Goal: Task Accomplishment & Management: Manage account settings

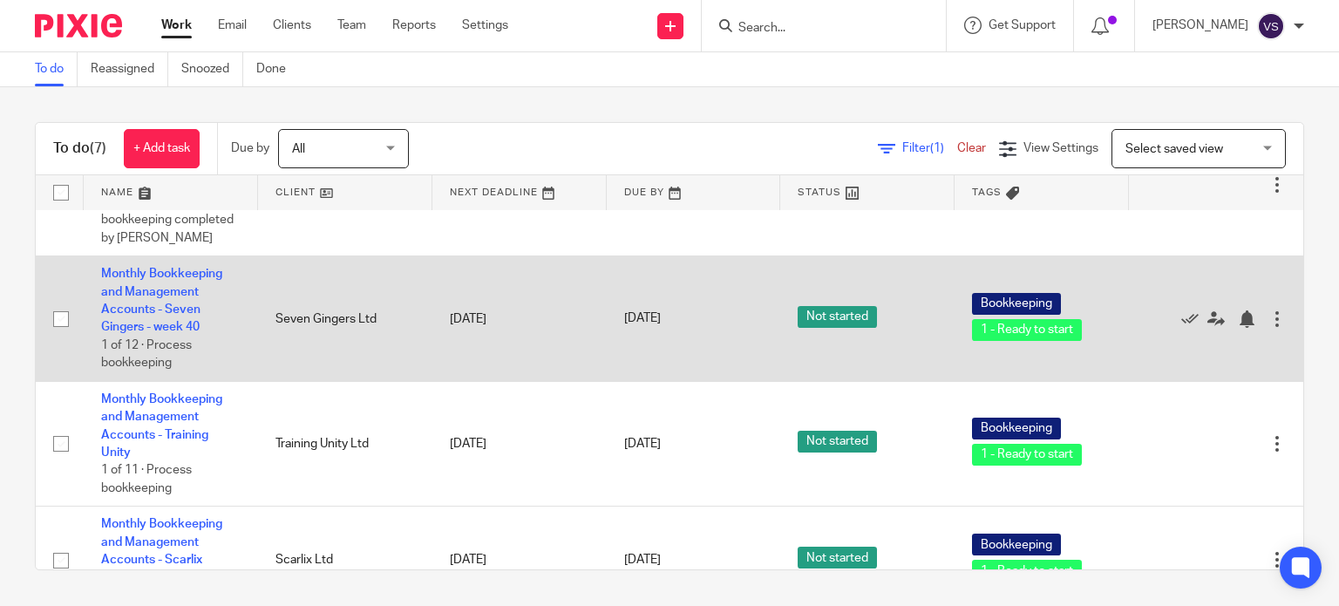
scroll to position [66, 0]
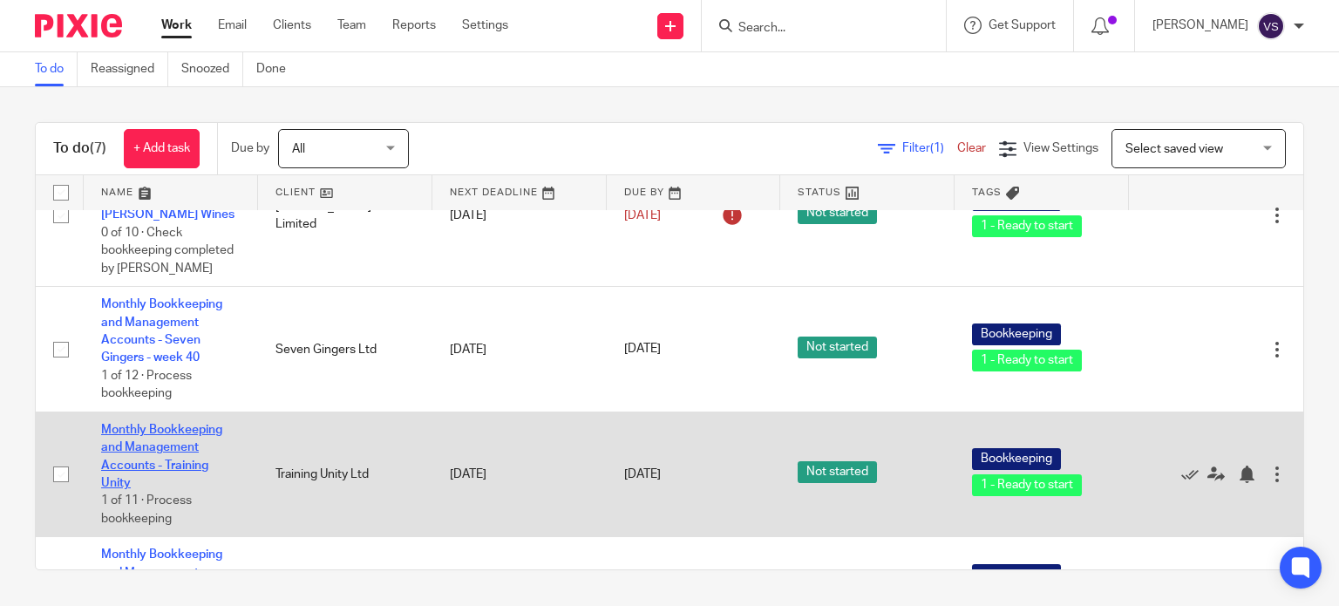
click at [177, 453] on link "Monthly Bookkeeping and Management Accounts - Training Unity" at bounding box center [161, 456] width 121 height 65
click at [155, 434] on link "Monthly Bookkeeping and Management Accounts - Training Unity" at bounding box center [161, 456] width 121 height 65
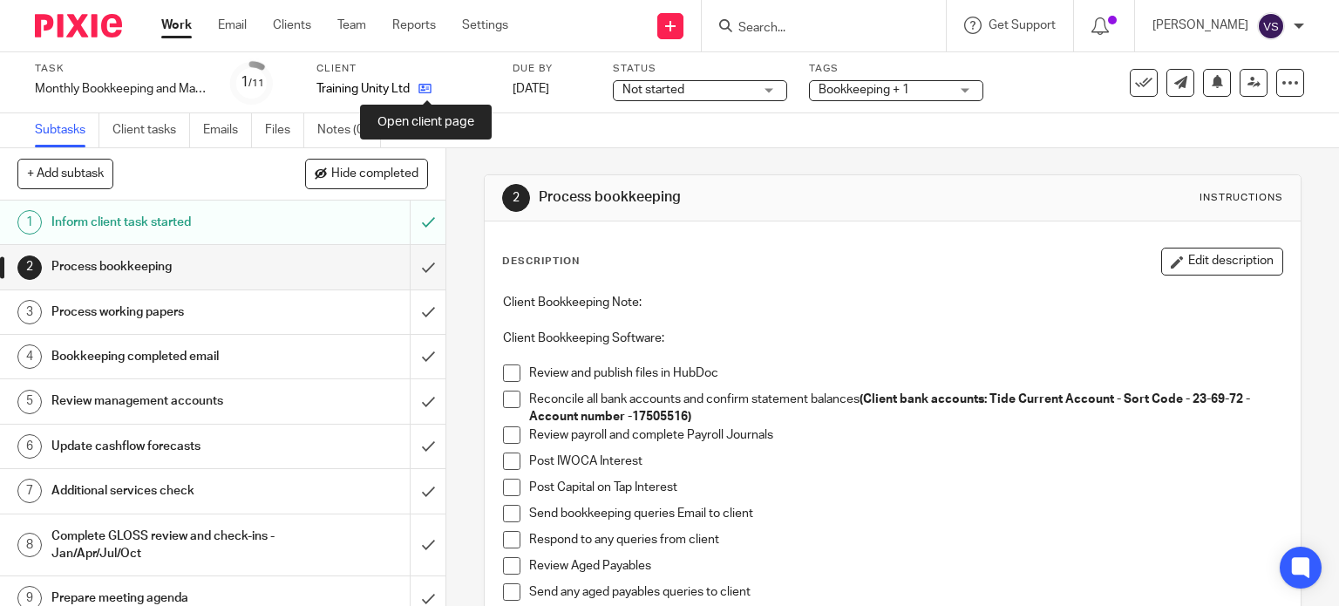
click at [429, 89] on icon at bounding box center [424, 88] width 13 height 13
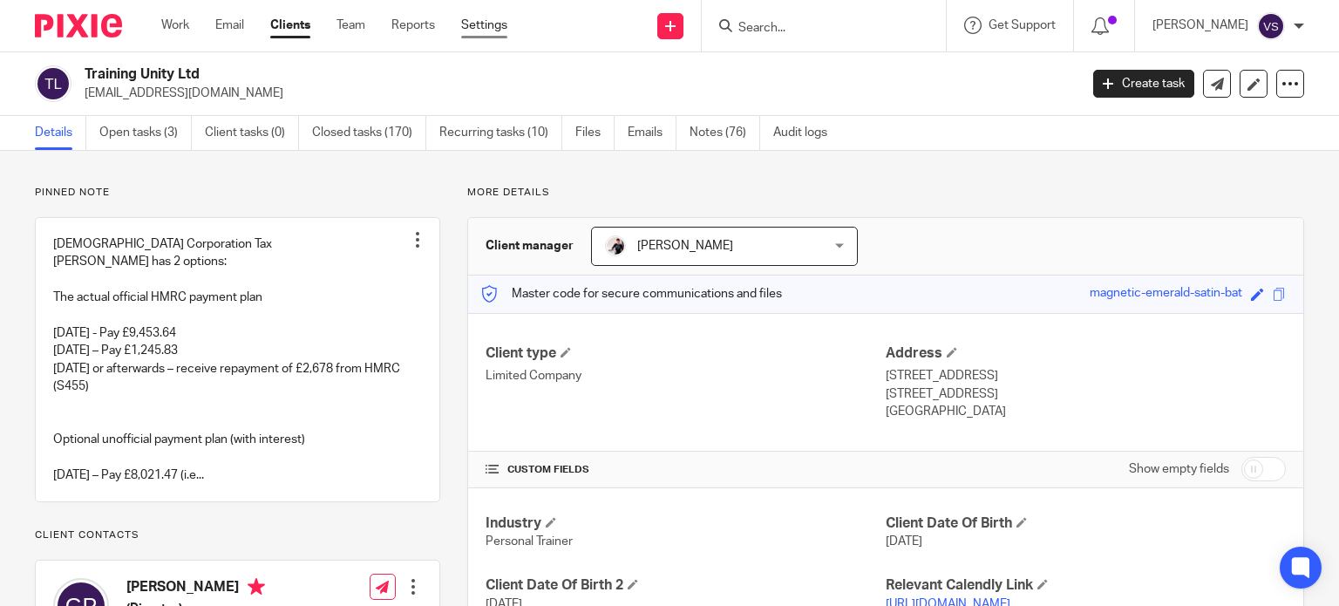
click at [490, 25] on link "Settings" at bounding box center [484, 25] width 46 height 17
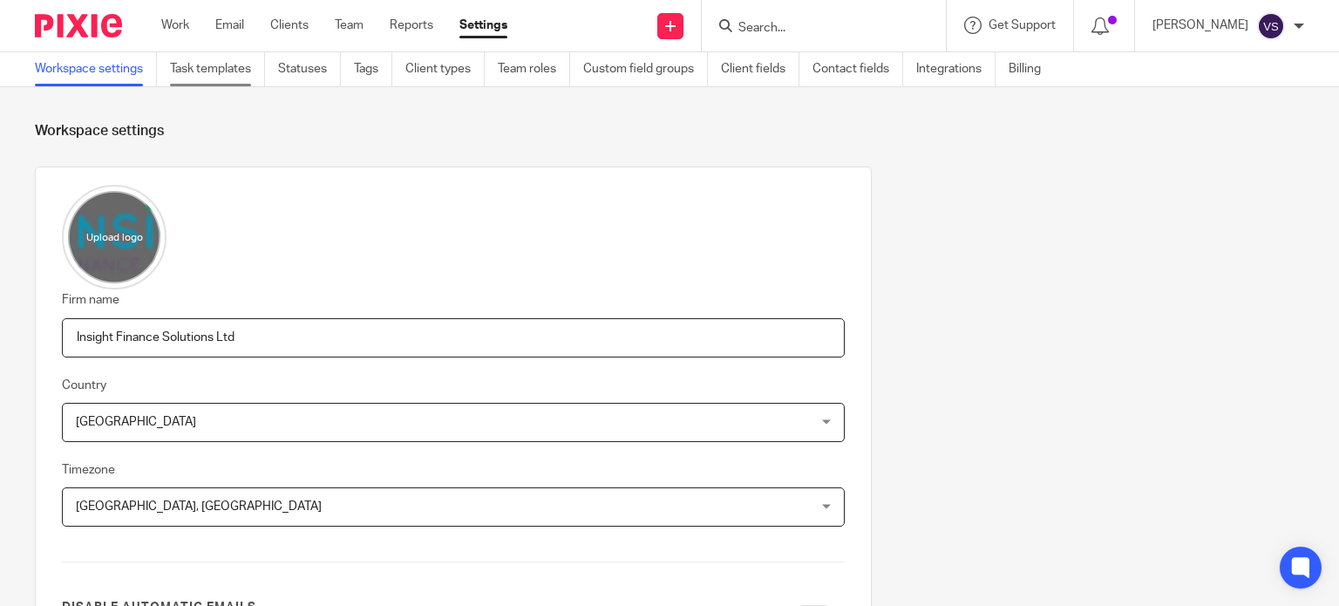
click at [230, 69] on link "Task templates" at bounding box center [217, 69] width 95 height 34
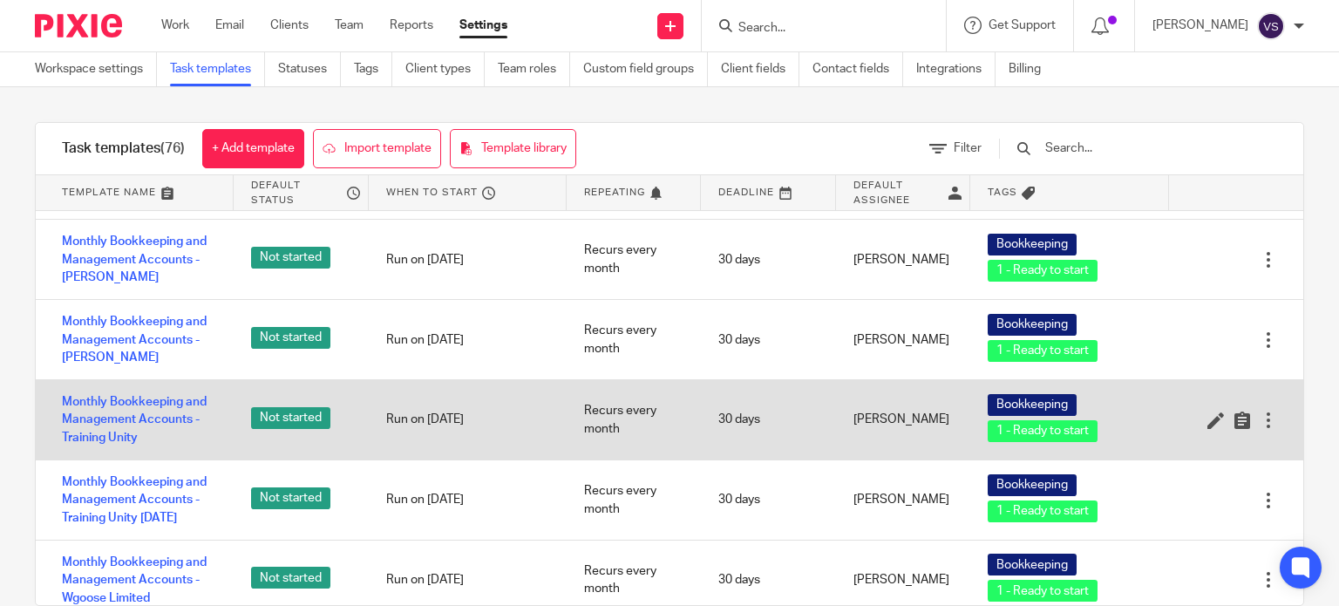
scroll to position [2789, 0]
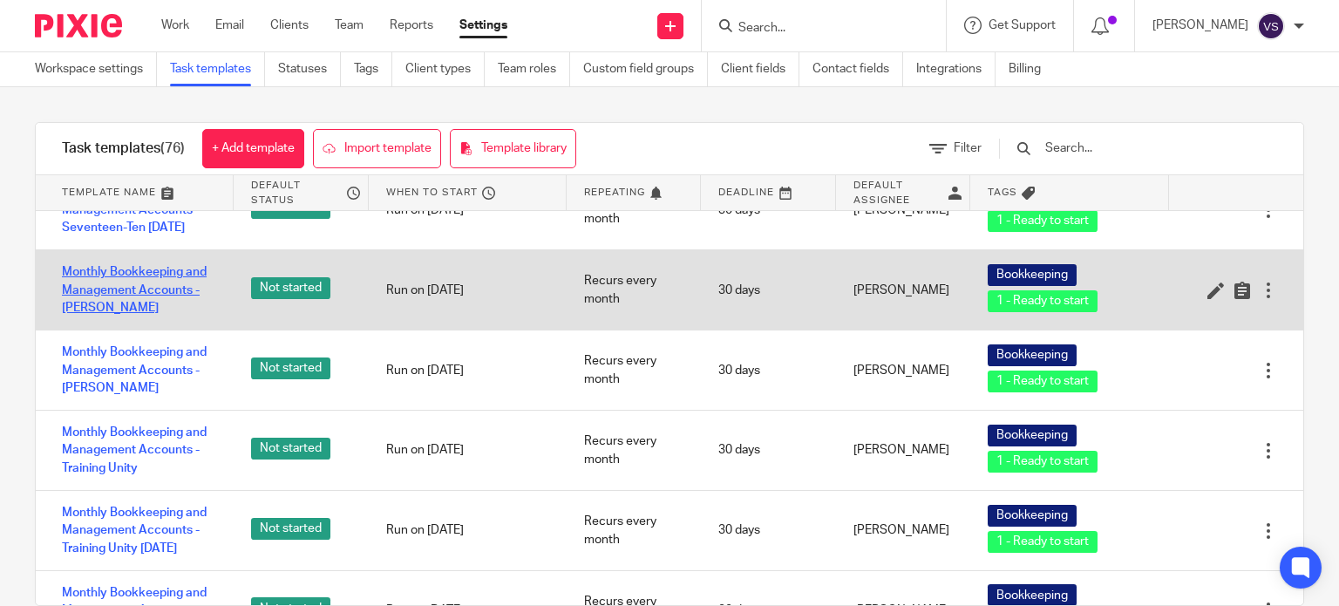
click at [141, 278] on link "Monthly Bookkeeping and Management Accounts - [PERSON_NAME]" at bounding box center [139, 289] width 154 height 53
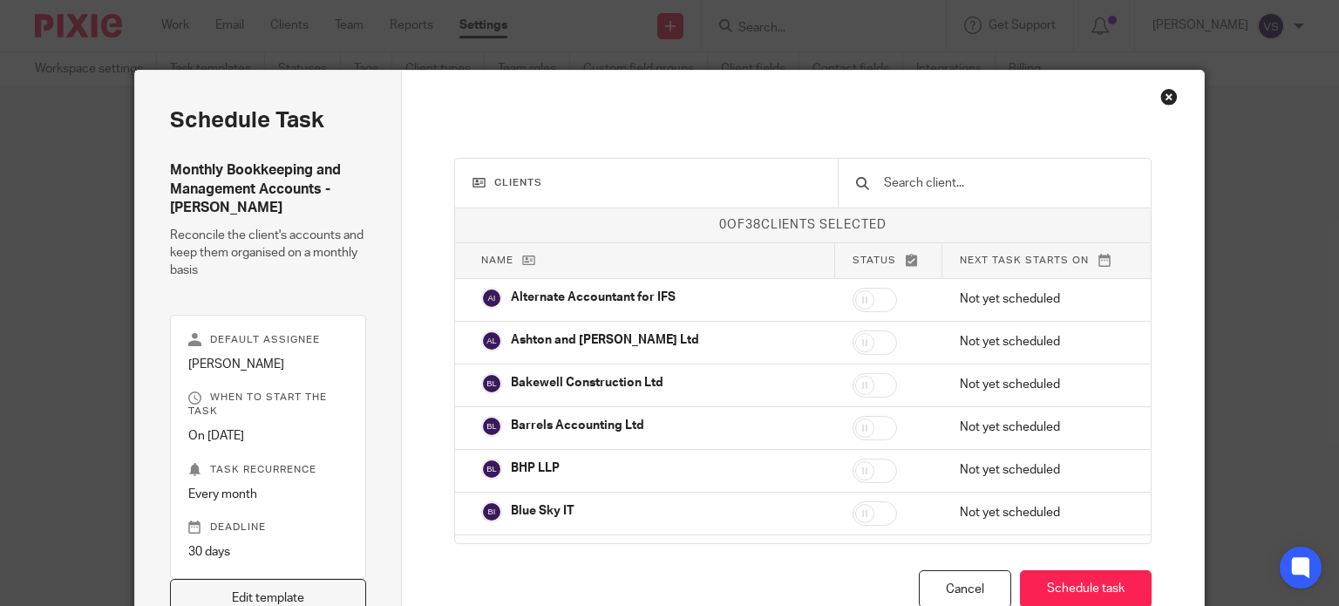
scroll to position [10, 0]
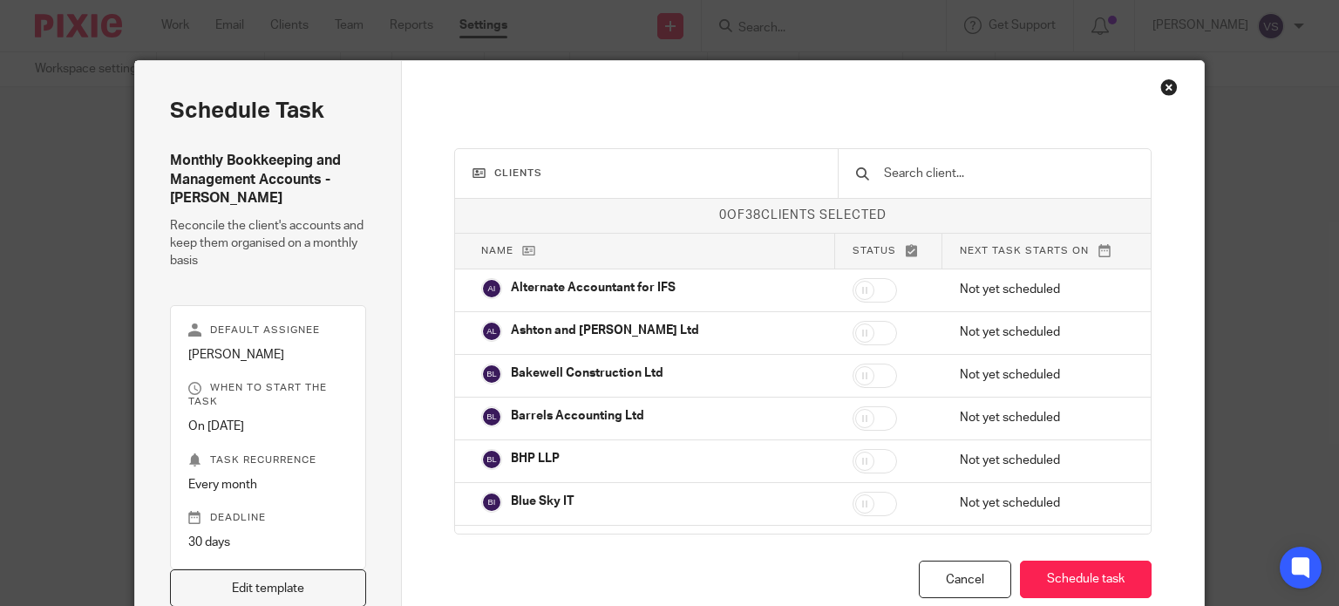
click at [899, 172] on input "text" at bounding box center [1008, 173] width 252 height 19
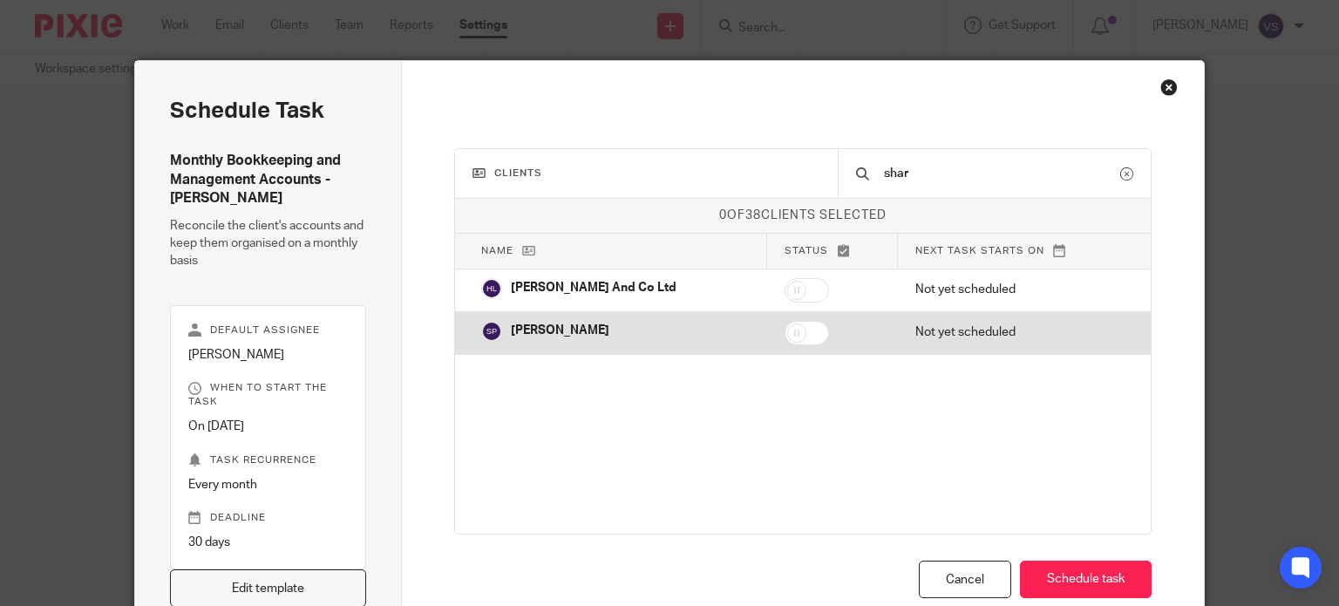
type input "shar"
click at [784, 333] on input "checkbox" at bounding box center [806, 333] width 44 height 24
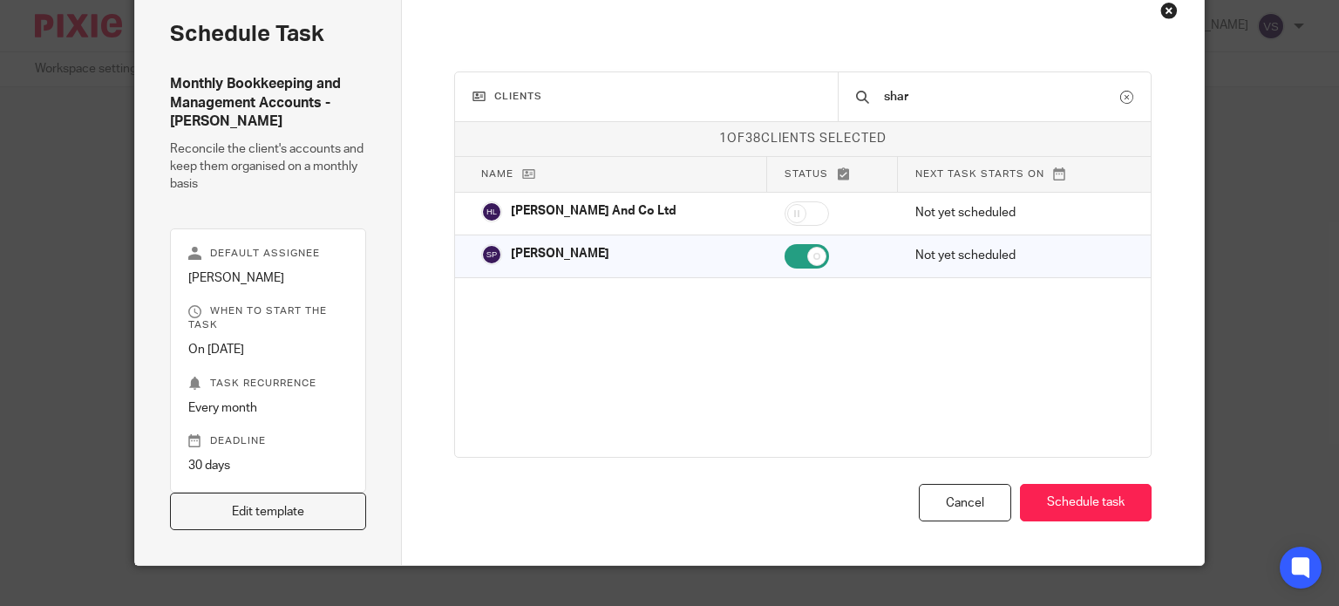
scroll to position [97, 0]
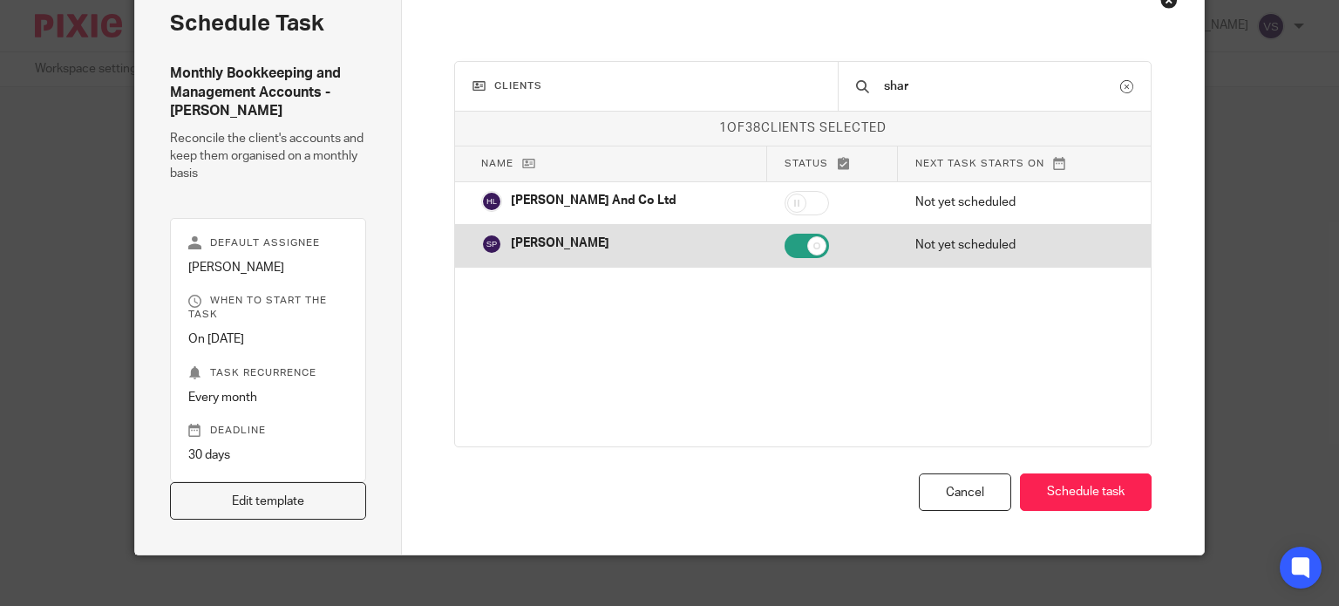
click at [983, 240] on p "Not yet scheduled" at bounding box center [1020, 244] width 210 height 17
checkbox input "false"
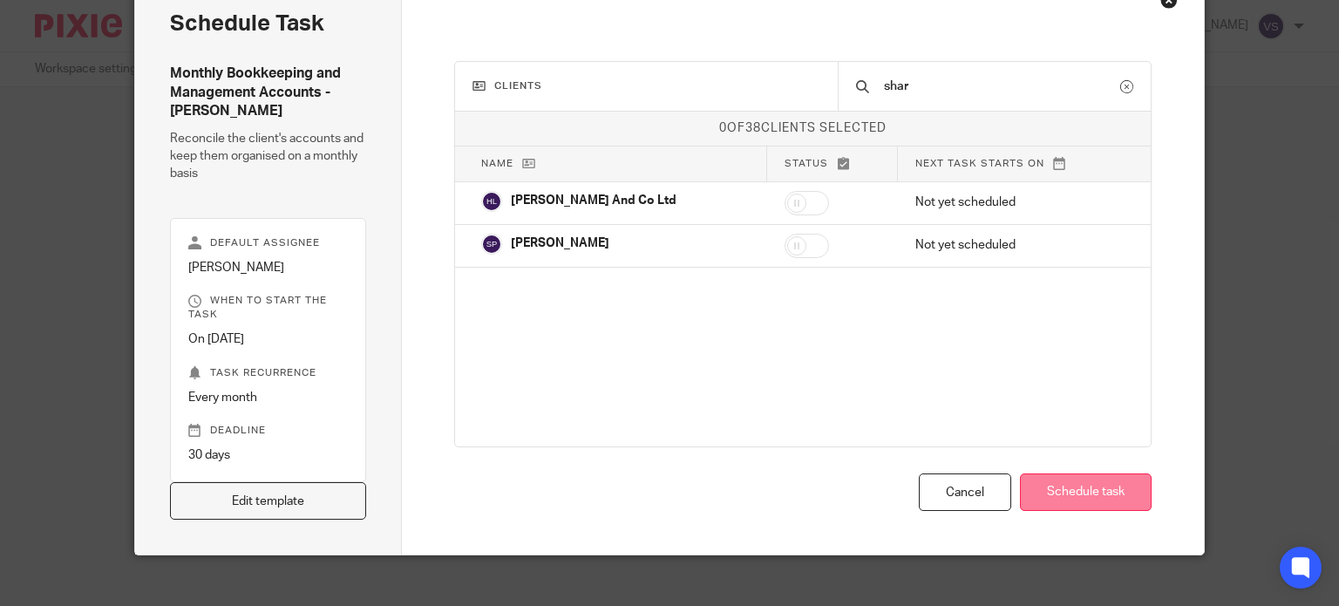
click at [1102, 485] on button "Schedule task" at bounding box center [1086, 491] width 132 height 37
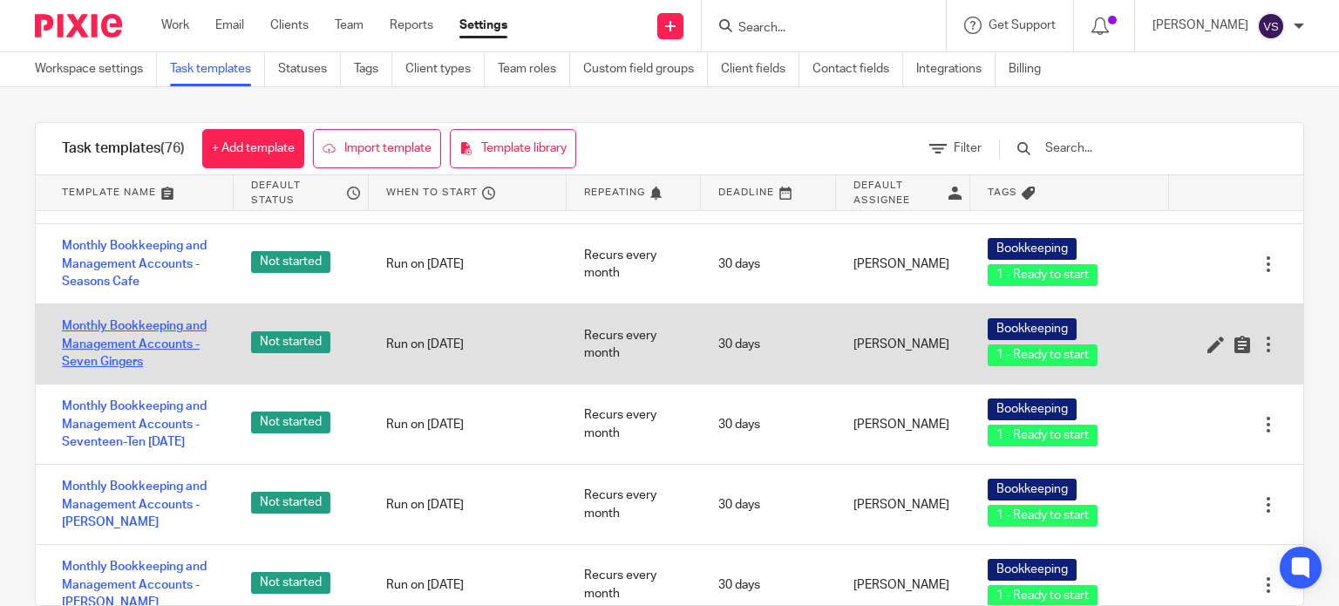
scroll to position [2614, 0]
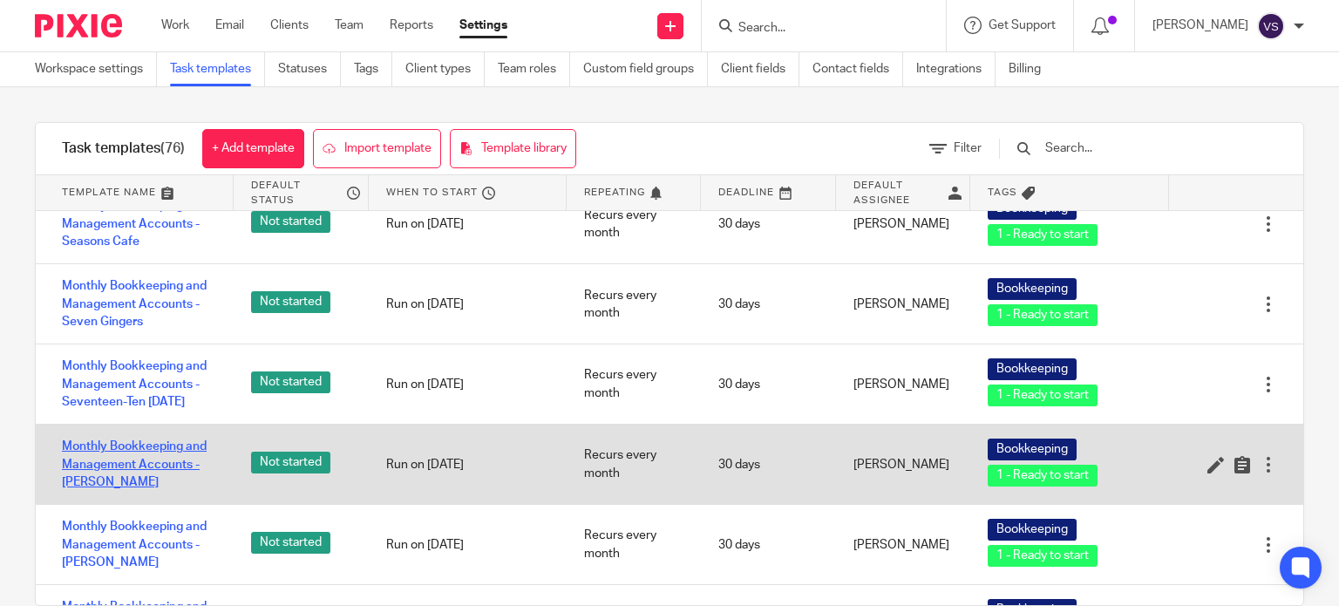
click at [129, 451] on link "Monthly Bookkeeping and Management Accounts - [PERSON_NAME]" at bounding box center [139, 463] width 154 height 53
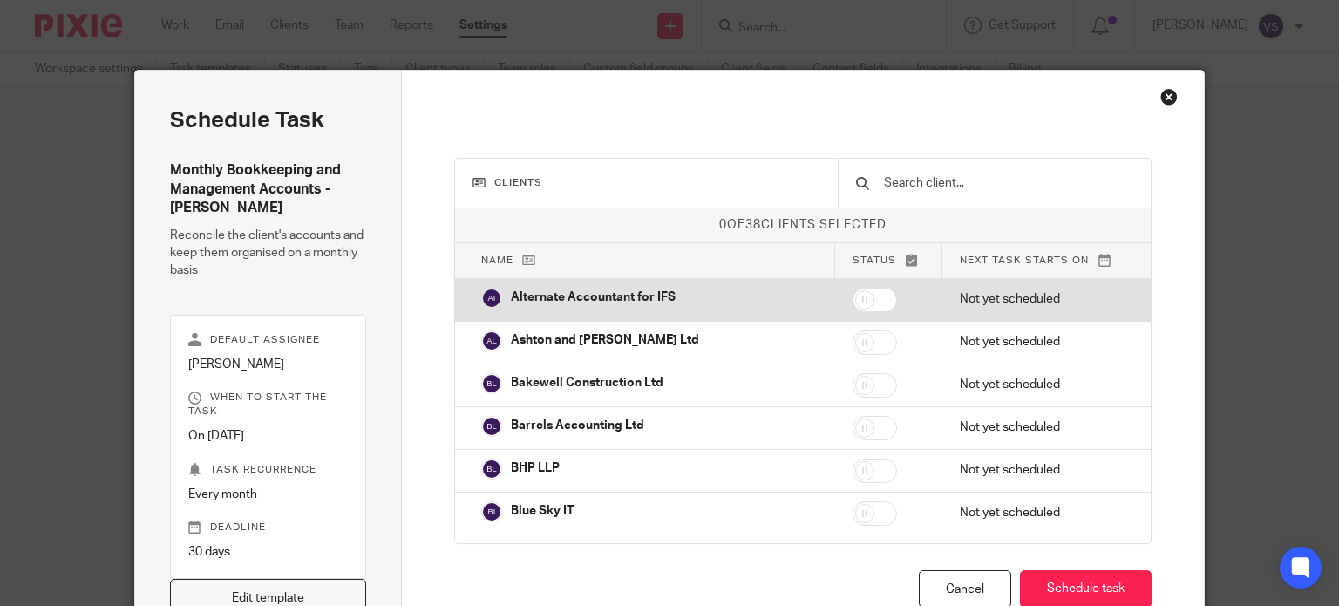
scroll to position [10, 0]
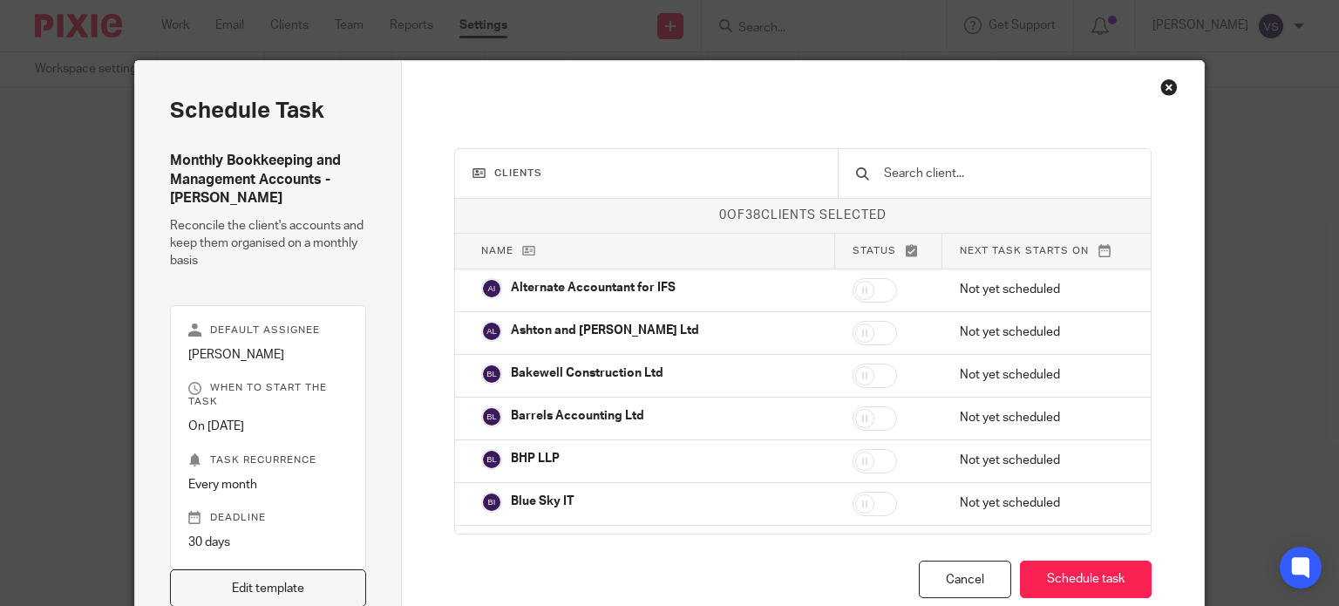
click at [1005, 164] on div at bounding box center [994, 173] width 314 height 49
click at [998, 166] on input "text" at bounding box center [1008, 173] width 252 height 19
click at [938, 172] on input "text" at bounding box center [1008, 173] width 252 height 19
click at [622, 169] on h3 "Clients" at bounding box center [646, 173] width 348 height 14
click at [882, 170] on input "text" at bounding box center [1008, 173] width 252 height 19
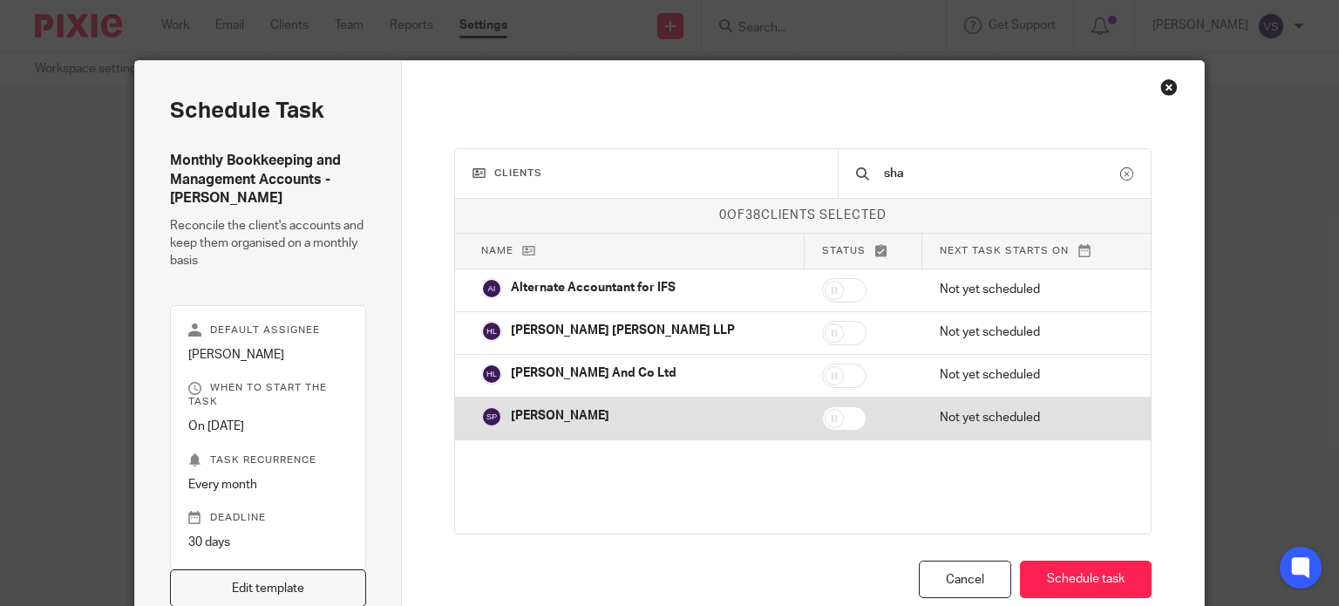
type input "sha"
click at [822, 422] on input "checkbox" at bounding box center [844, 418] width 44 height 24
checkbox input "true"
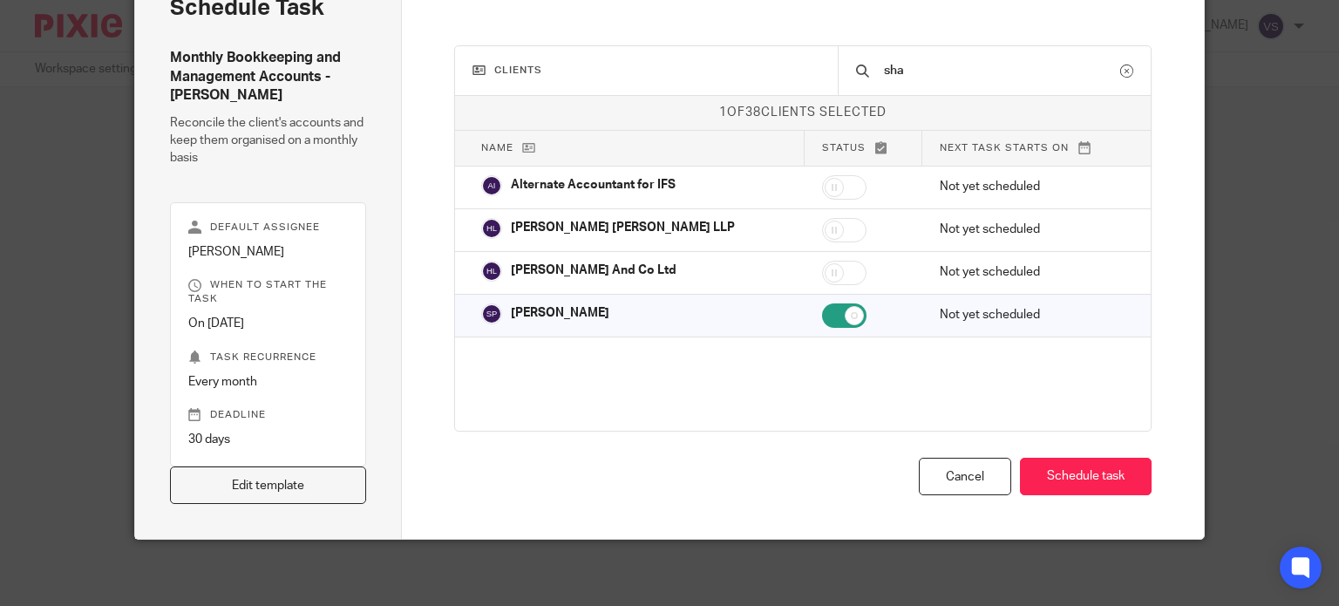
scroll to position [115, 0]
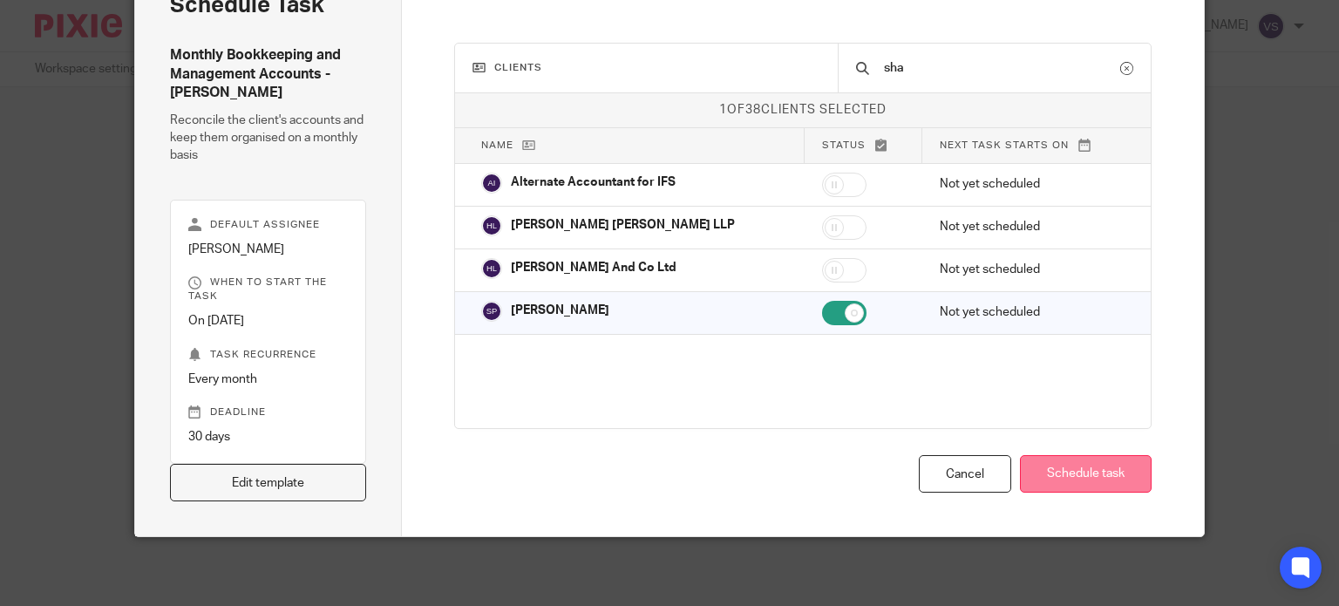
click at [1086, 477] on button "Schedule task" at bounding box center [1086, 473] width 132 height 37
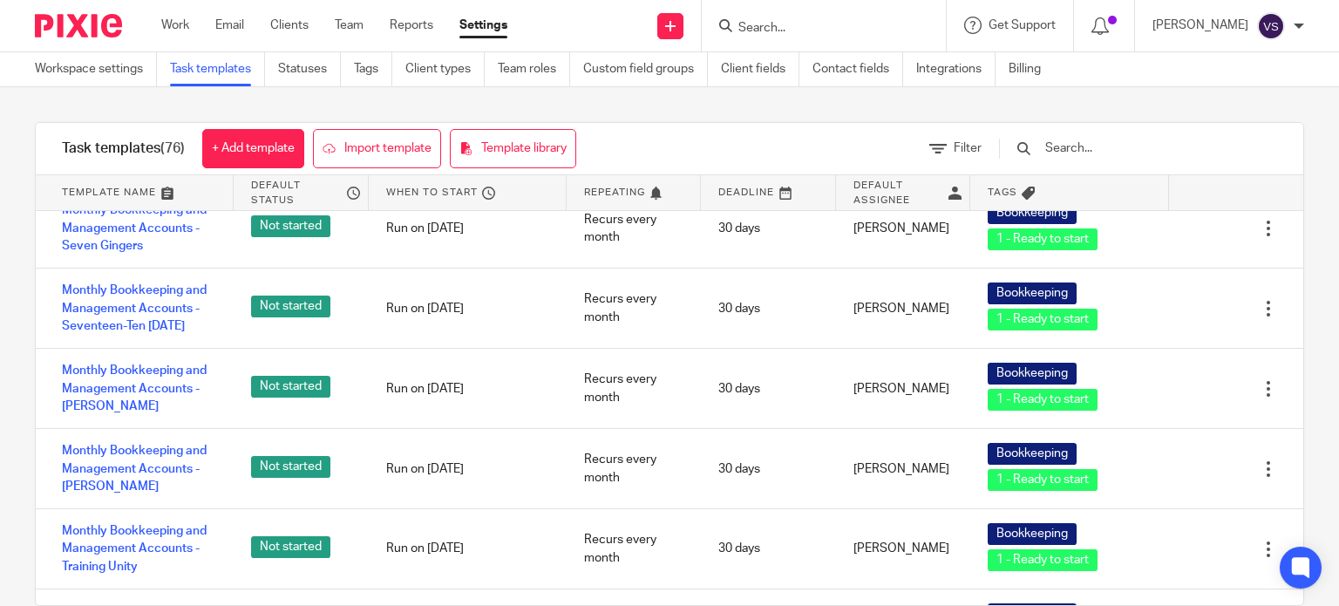
scroll to position [2701, 0]
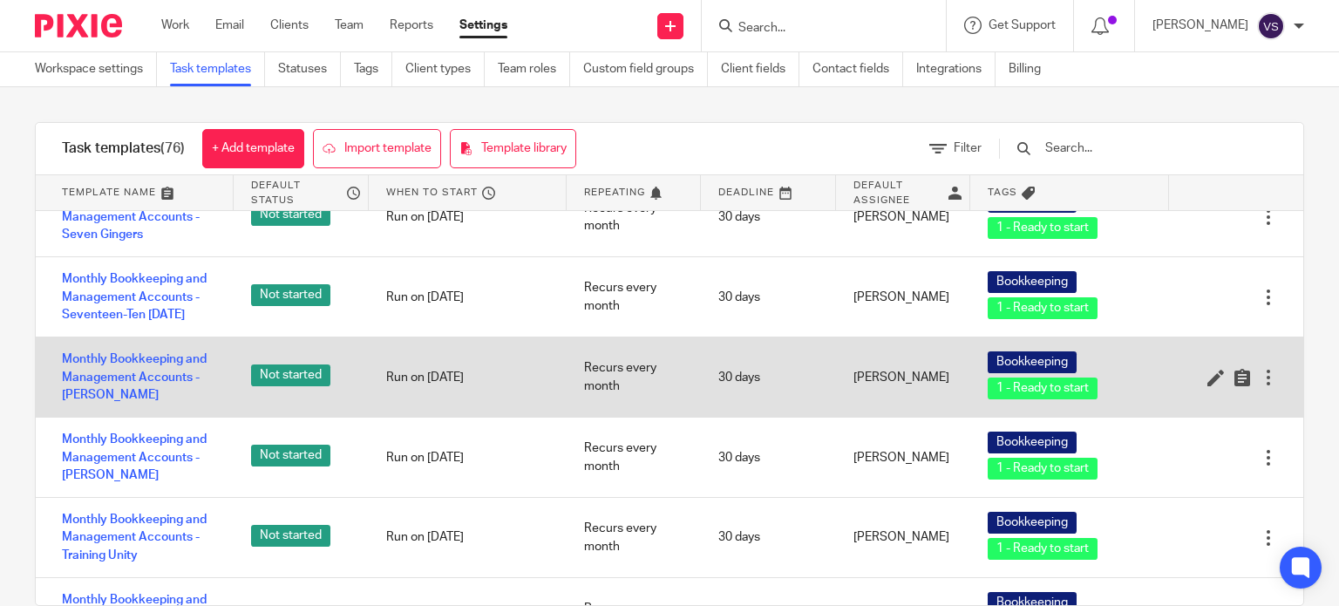
click at [1259, 369] on div at bounding box center [1267, 377] width 17 height 17
click at [462, 373] on div "Run on 1 nov" at bounding box center [468, 378] width 198 height 44
click at [159, 363] on link "Monthly Bookkeeping and Management Accounts - [PERSON_NAME]" at bounding box center [139, 376] width 154 height 53
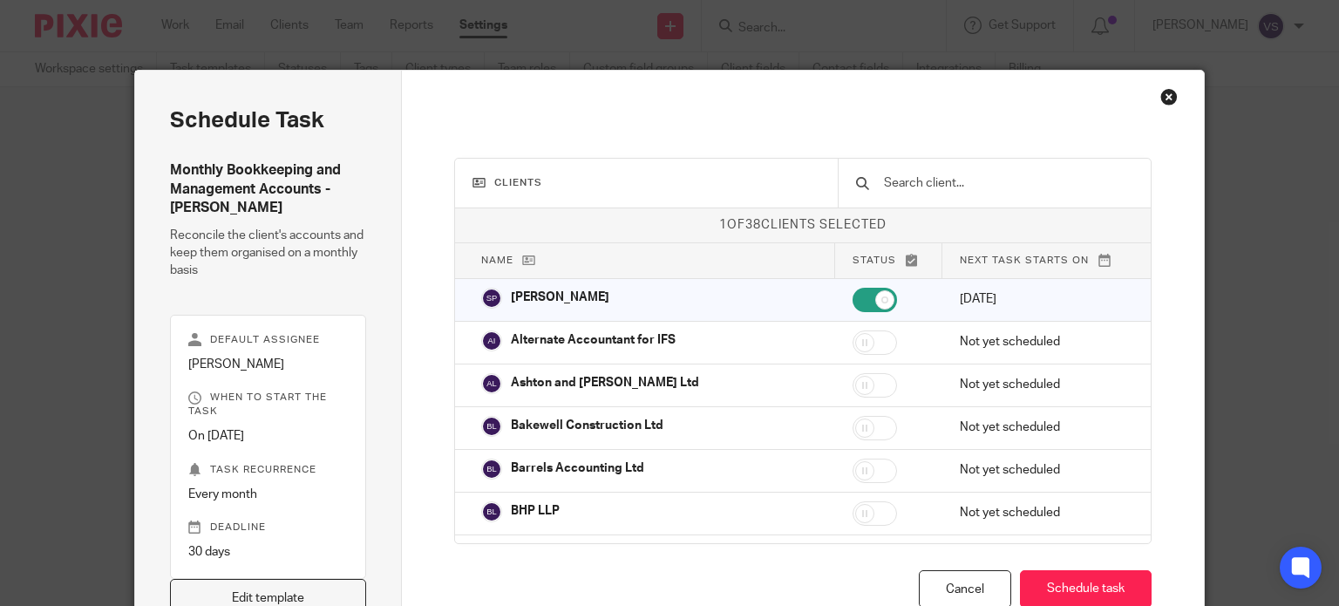
scroll to position [10, 0]
